Goal: Use online tool/utility: Utilize a website feature to perform a specific function

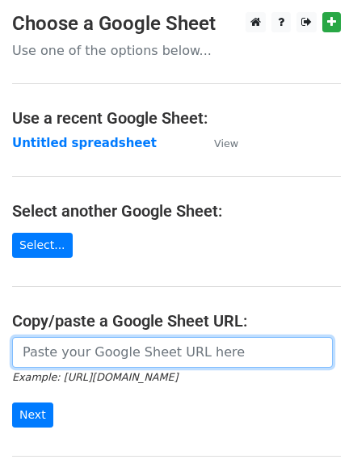
drag, startPoint x: 0, startPoint y: 0, endPoint x: 88, endPoint y: 344, distance: 355.3
click at [88, 344] on input "url" at bounding box center [172, 352] width 321 height 31
paste input "[URL][DOMAIN_NAME]"
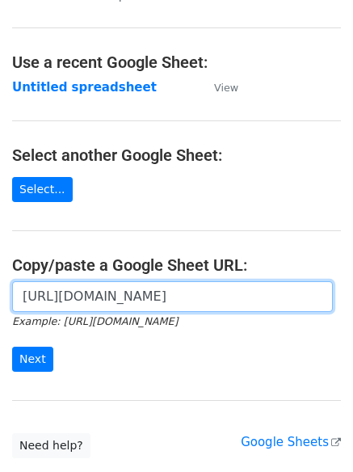
scroll to position [162, 0]
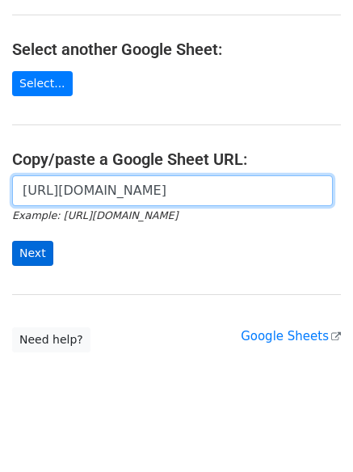
type input "[URL][DOMAIN_NAME]"
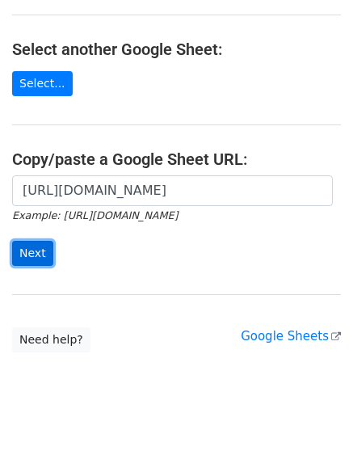
scroll to position [0, 0]
click at [26, 255] on input "Next" at bounding box center [32, 253] width 41 height 25
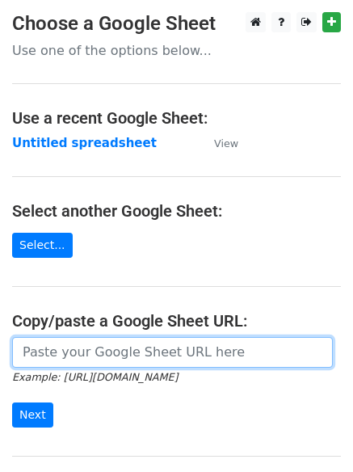
click at [69, 345] on input "url" at bounding box center [172, 352] width 321 height 31
paste input "[URL][DOMAIN_NAME]"
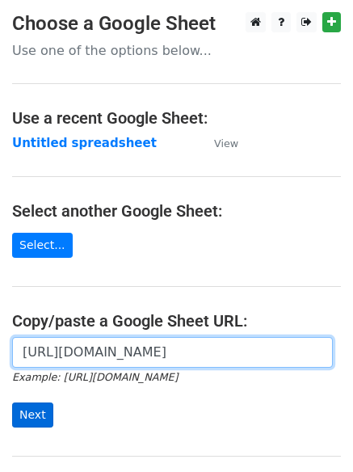
type input "[URL][DOMAIN_NAME]"
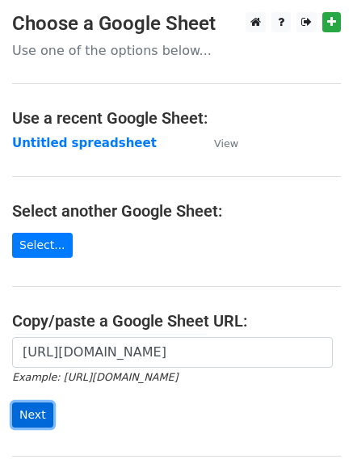
scroll to position [0, 0]
click at [42, 410] on input "Next" at bounding box center [32, 414] width 41 height 25
